Goal: Information Seeking & Learning: Learn about a topic

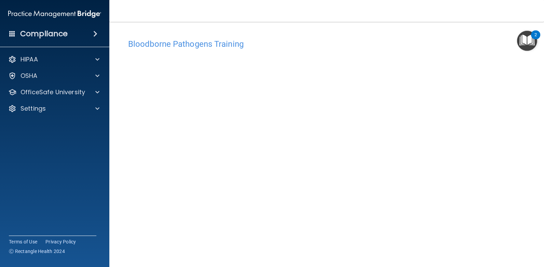
click at [532, 112] on main "Bloodborne Pathogens Training This course doesn’t expire until [DATE]. Are you …" at bounding box center [326, 144] width 434 height 245
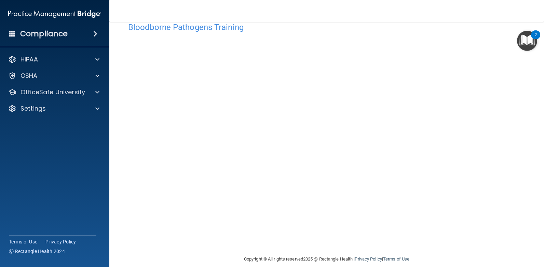
scroll to position [25, 0]
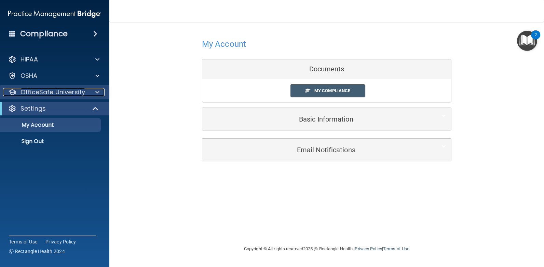
click at [56, 94] on p "OfficeSafe University" at bounding box center [52, 92] width 65 height 8
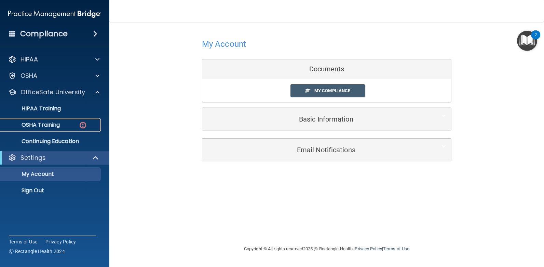
click at [53, 125] on p "OSHA Training" at bounding box center [31, 125] width 55 height 7
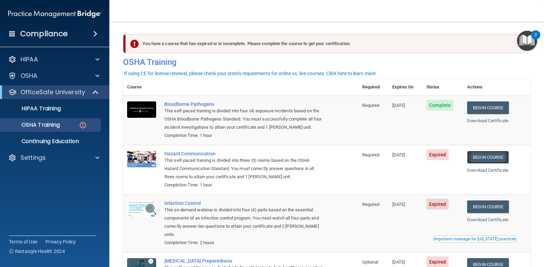
click at [485, 162] on link "Begin Course" at bounding box center [488, 157] width 42 height 13
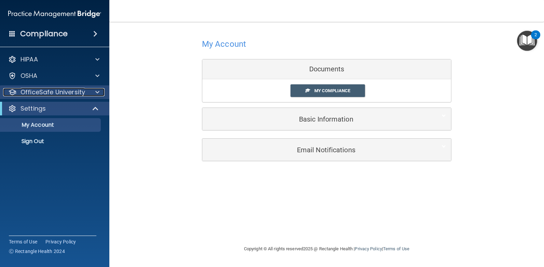
click at [49, 92] on p "OfficeSafe University" at bounding box center [52, 92] width 65 height 8
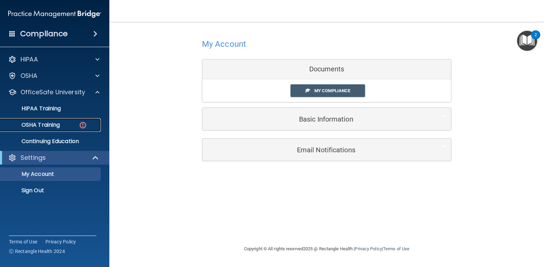
click at [47, 123] on p "OSHA Training" at bounding box center [31, 125] width 55 height 7
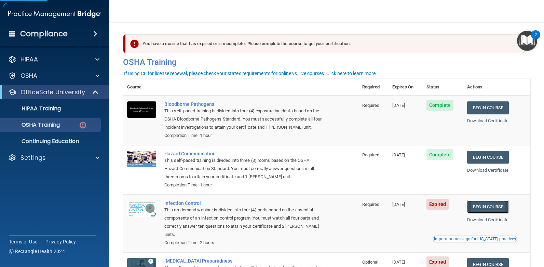
click at [491, 205] on link "Begin Course" at bounding box center [488, 206] width 42 height 13
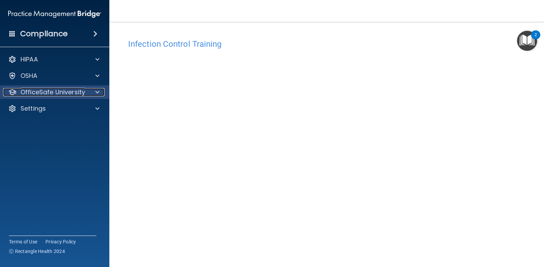
click at [72, 89] on p "OfficeSafe University" at bounding box center [52, 92] width 65 height 8
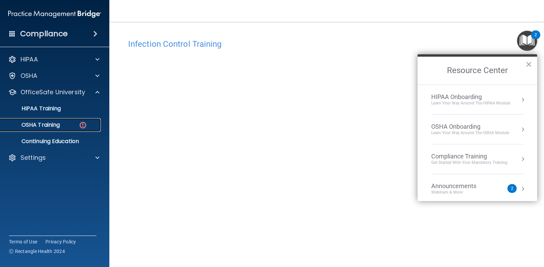
click at [48, 128] on p "OSHA Training" at bounding box center [31, 125] width 55 height 7
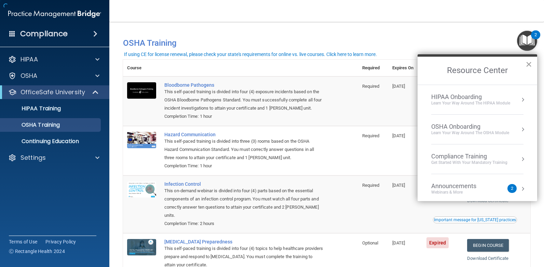
click at [530, 63] on button "×" at bounding box center [528, 64] width 6 height 11
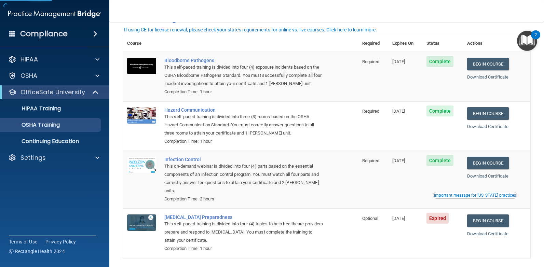
scroll to position [53, 0]
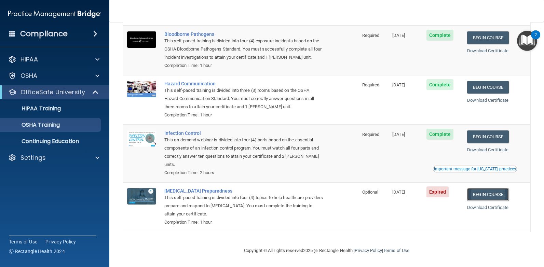
click at [491, 191] on link "Begin Course" at bounding box center [488, 194] width 42 height 13
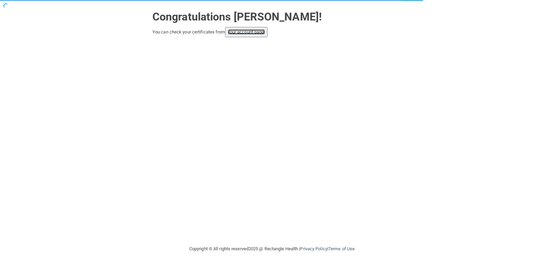
click at [245, 33] on link "your account page!" at bounding box center [246, 31] width 37 height 5
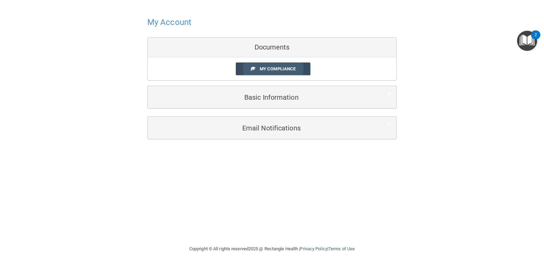
click at [268, 66] on link "My Compliance" at bounding box center [273, 68] width 75 height 13
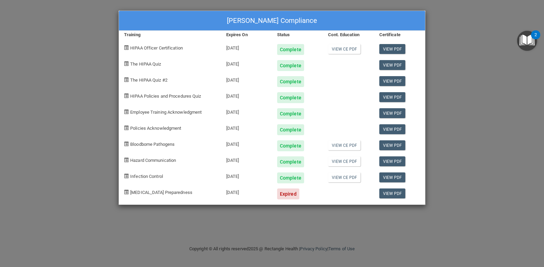
click at [432, 99] on div "Rayna Traen's Compliance Training Expires On Status Cont. Education Certificate…" at bounding box center [272, 133] width 544 height 267
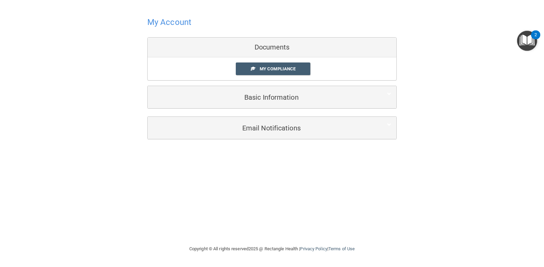
click at [175, 22] on h4 "My Account" at bounding box center [169, 22] width 44 height 9
click at [525, 46] on img "Open Resource Center, 2 new notifications" at bounding box center [527, 41] width 20 height 20
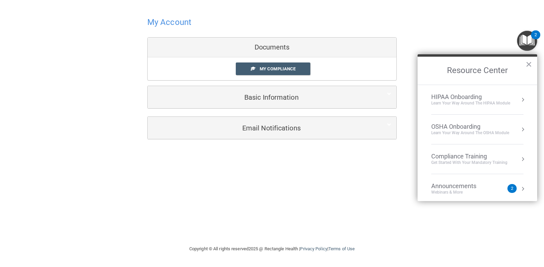
click at [476, 71] on h2 "Resource Center" at bounding box center [477, 71] width 120 height 28
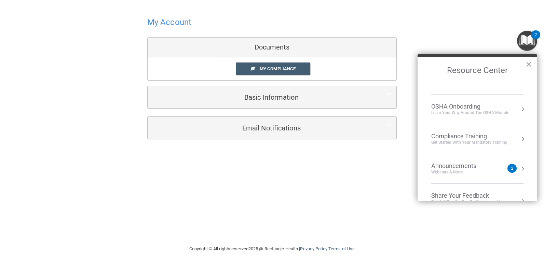
scroll to position [38, 0]
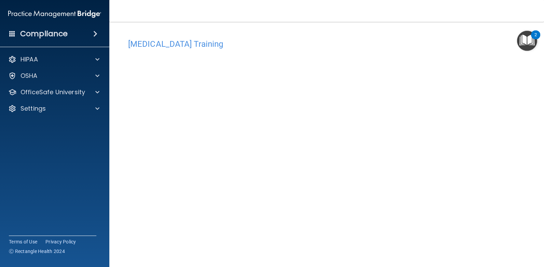
scroll to position [25, 0]
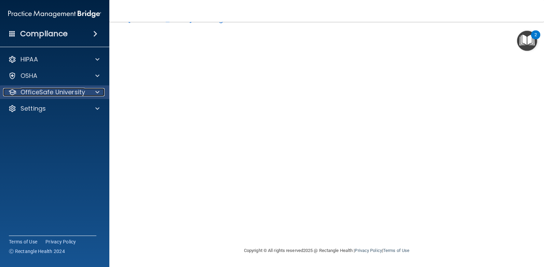
click at [59, 93] on p "OfficeSafe University" at bounding box center [52, 92] width 65 height 8
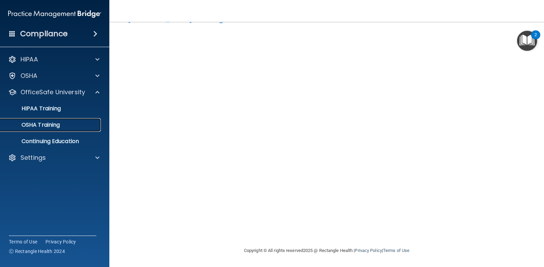
click at [56, 128] on p "OSHA Training" at bounding box center [31, 125] width 55 height 7
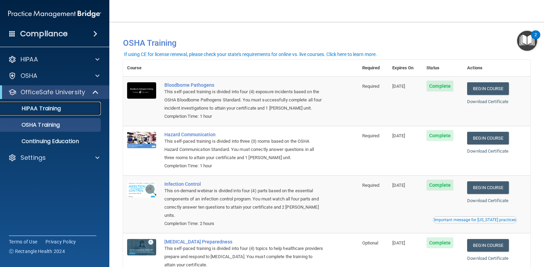
click at [59, 112] on p "HIPAA Training" at bounding box center [32, 108] width 56 height 7
